Goal: Task Accomplishment & Management: Manage account settings

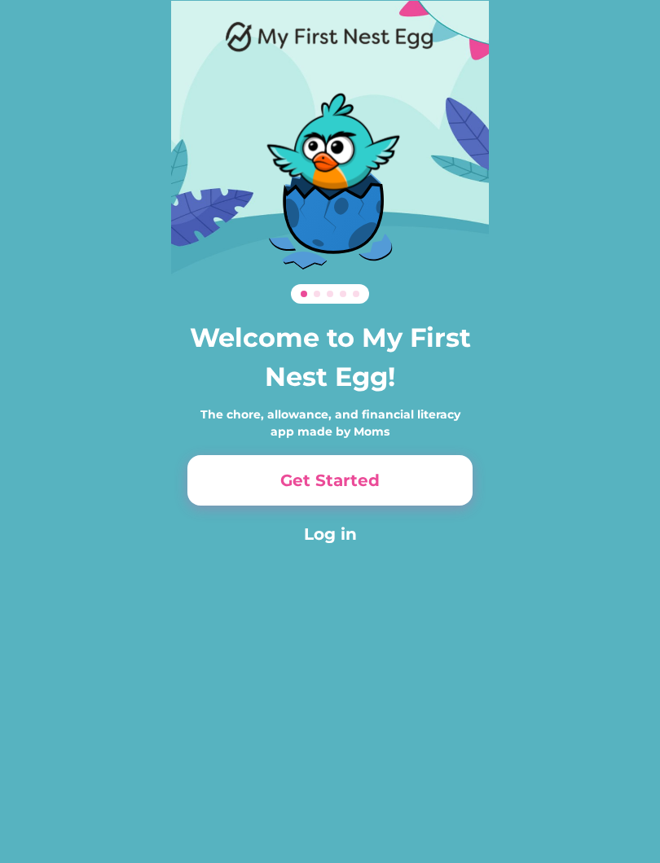
click at [419, 484] on button "Get Started" at bounding box center [329, 480] width 285 height 50
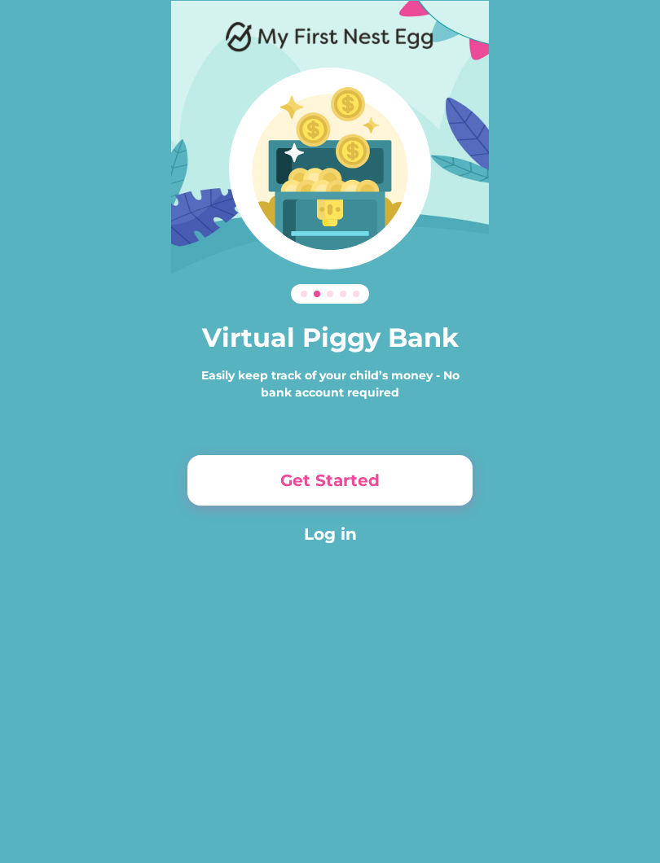
click at [439, 478] on button "Get Started" at bounding box center [329, 480] width 285 height 50
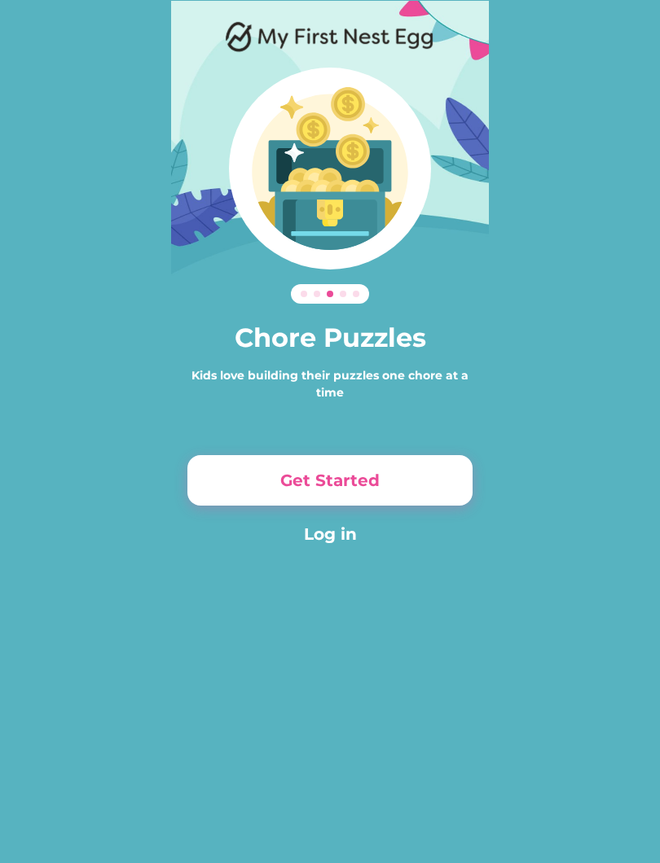
click at [443, 470] on button "Get Started" at bounding box center [329, 480] width 285 height 50
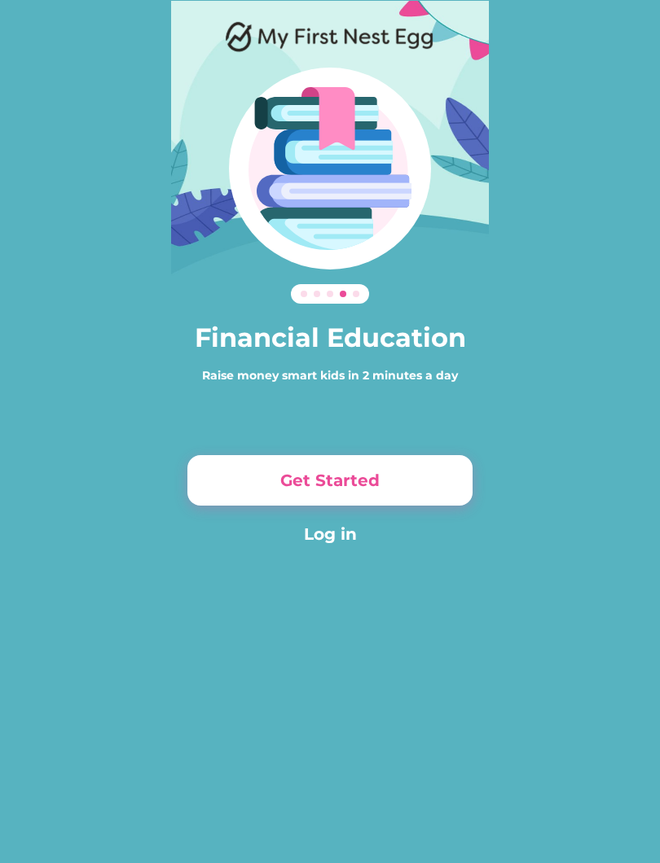
click at [449, 475] on button "Get Started" at bounding box center [329, 480] width 285 height 50
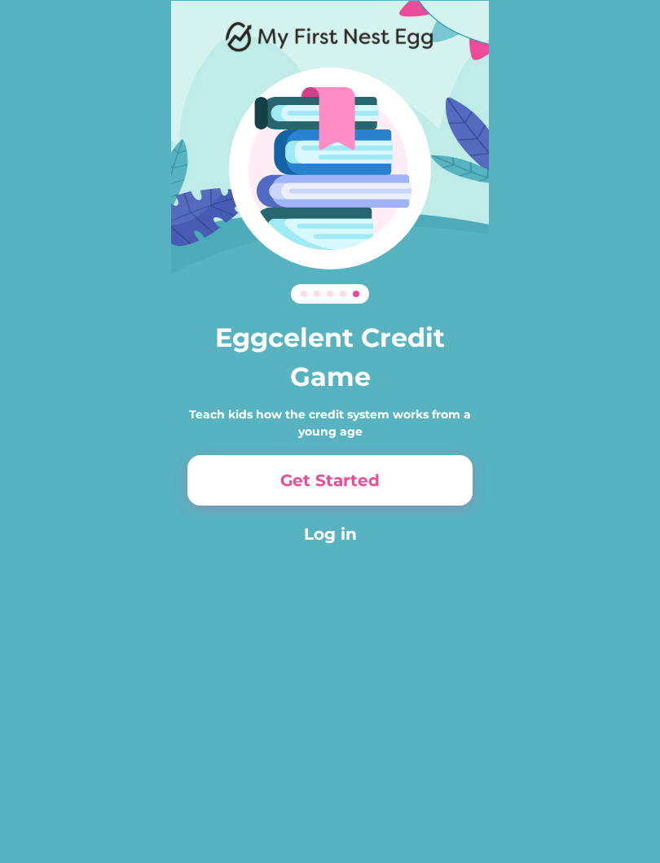
click at [432, 473] on button "Get Started" at bounding box center [329, 480] width 285 height 50
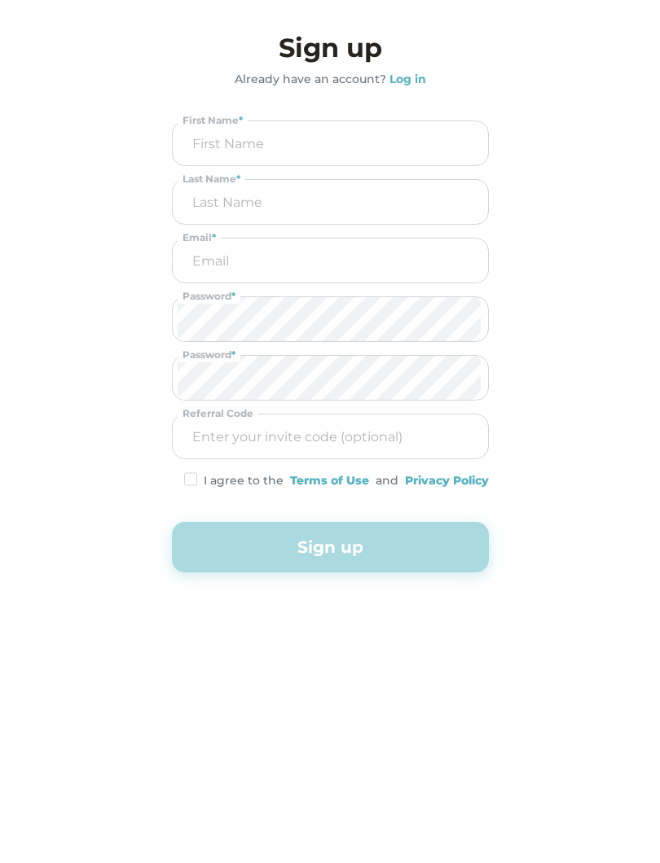
click at [454, 550] on button "Sign up" at bounding box center [330, 547] width 317 height 50
click at [445, 541] on button "Sign up" at bounding box center [330, 547] width 317 height 50
click at [437, 544] on button "Sign up" at bounding box center [330, 547] width 317 height 50
click at [349, 46] on h3 "Sign up" at bounding box center [330, 47] width 317 height 39
click at [352, 45] on h3 "Sign up" at bounding box center [330, 47] width 317 height 39
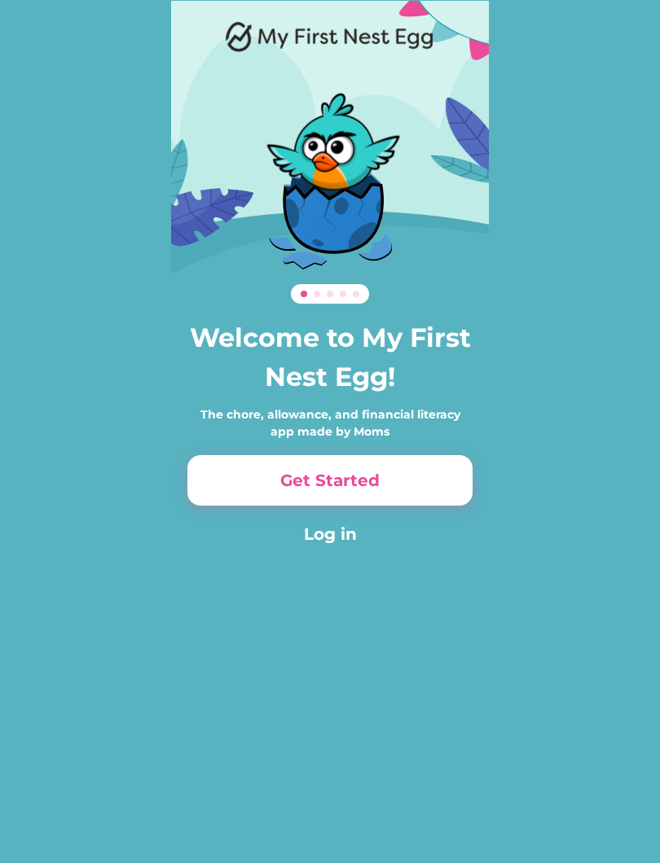
click at [348, 555] on div "Welcome to My First Nest Egg! The chore, allowance, and financial literacy app …" at bounding box center [330, 291] width 318 height 581
click at [344, 524] on button "Log in" at bounding box center [329, 534] width 285 height 24
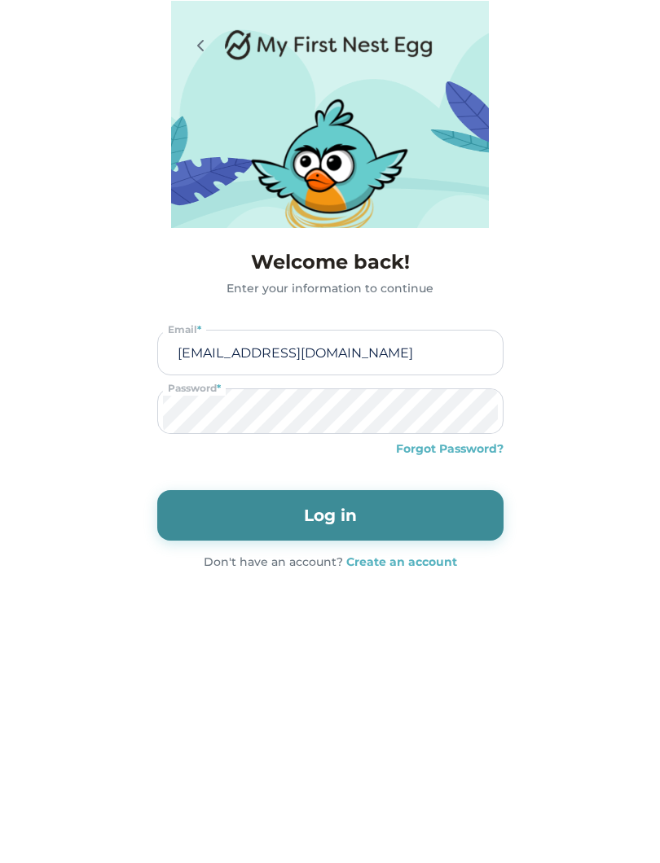
click at [462, 527] on button "Log in" at bounding box center [330, 515] width 346 height 50
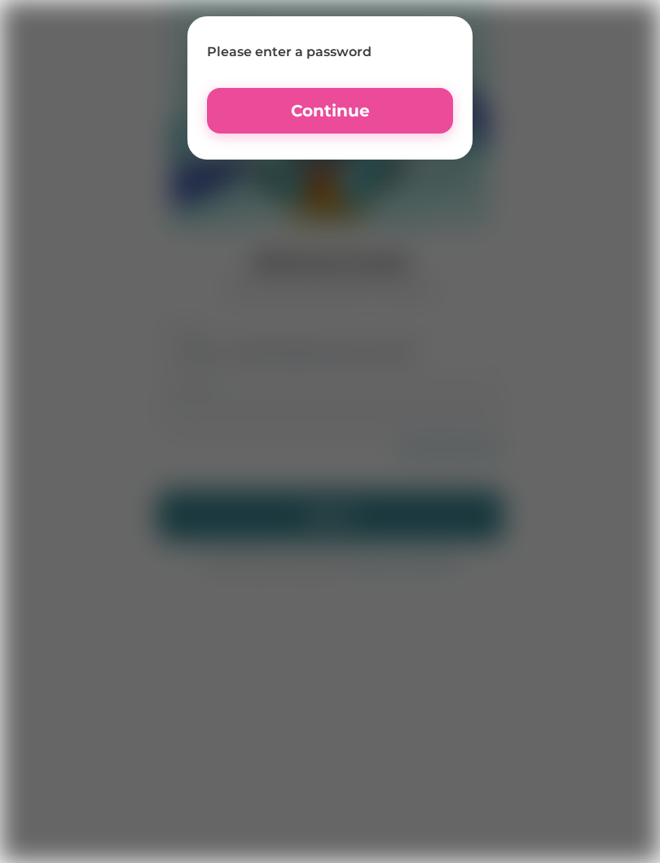
click at [405, 113] on button "Continue" at bounding box center [330, 111] width 246 height 46
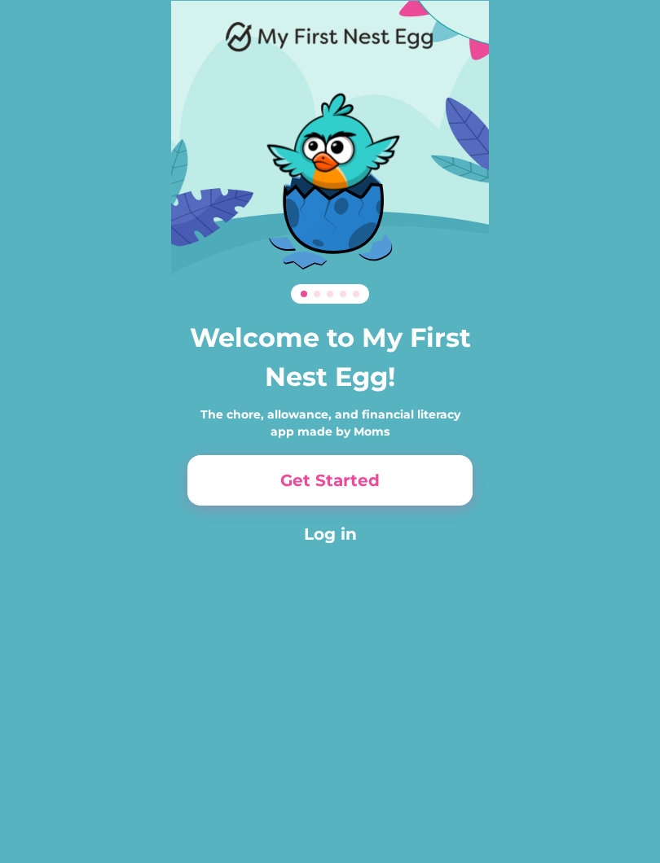
click at [337, 537] on button "Log in" at bounding box center [329, 534] width 285 height 24
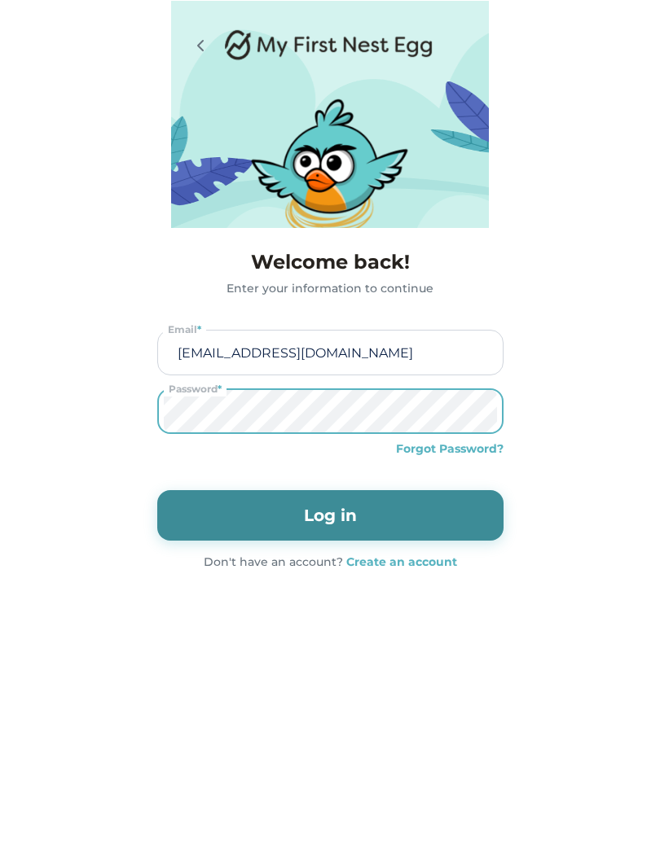
click at [326, 595] on div "68% 68% 68% 68% Welcome back! Enter your information to continue akvis2009@gmai…" at bounding box center [330, 431] width 660 height 863
click at [243, 494] on button "Log in" at bounding box center [330, 515] width 346 height 50
